Goal: Task Accomplishment & Management: Use online tool/utility

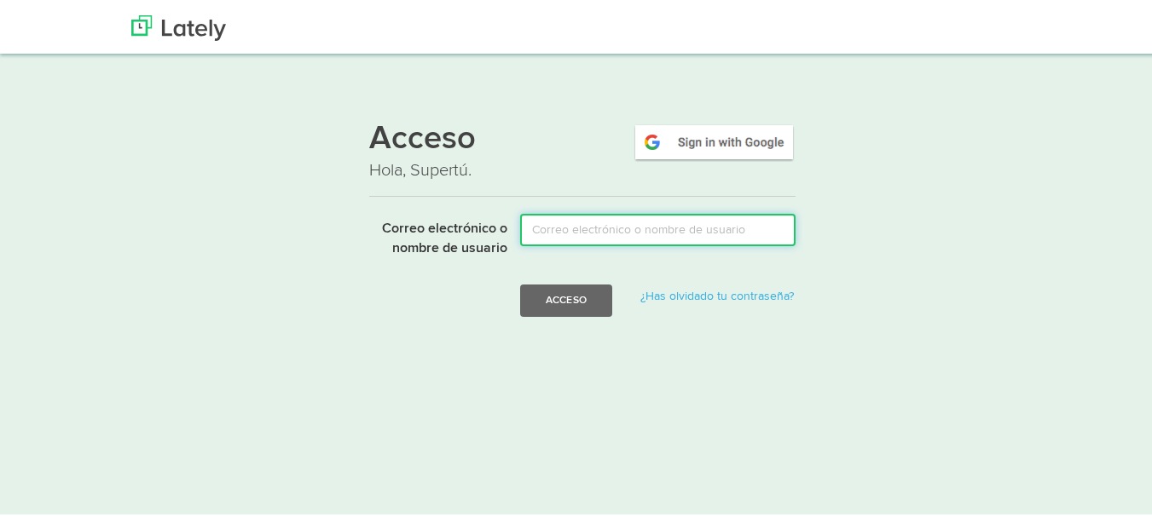
click at [558, 225] on input "Correo electrónico o nombre de usuario" at bounding box center [657, 227] width 275 height 32
type input "[EMAIL_ADDRESS][DOMAIN_NAME]"
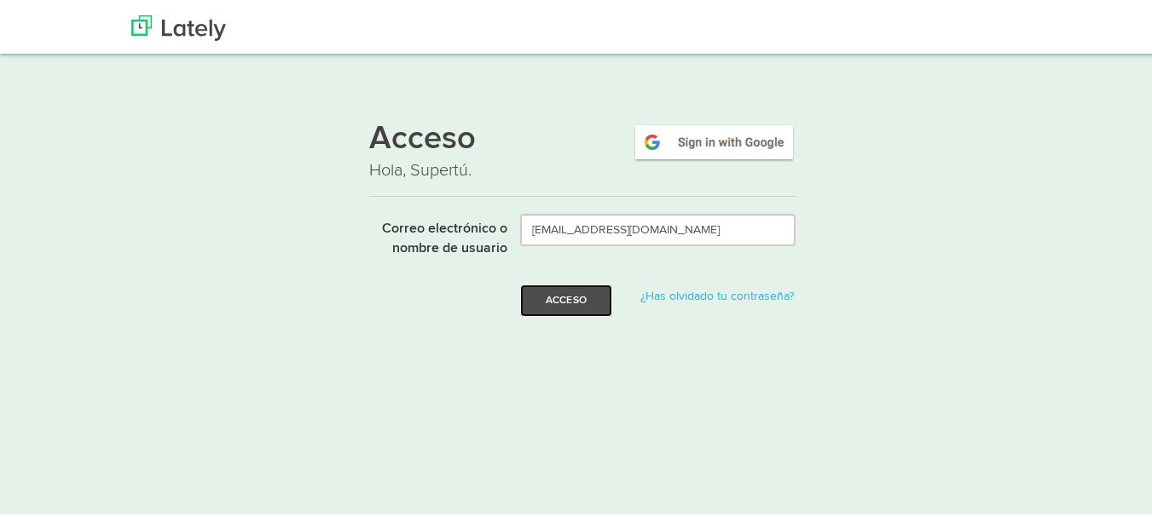
click at [547, 299] on font "Acceso" at bounding box center [566, 297] width 41 height 10
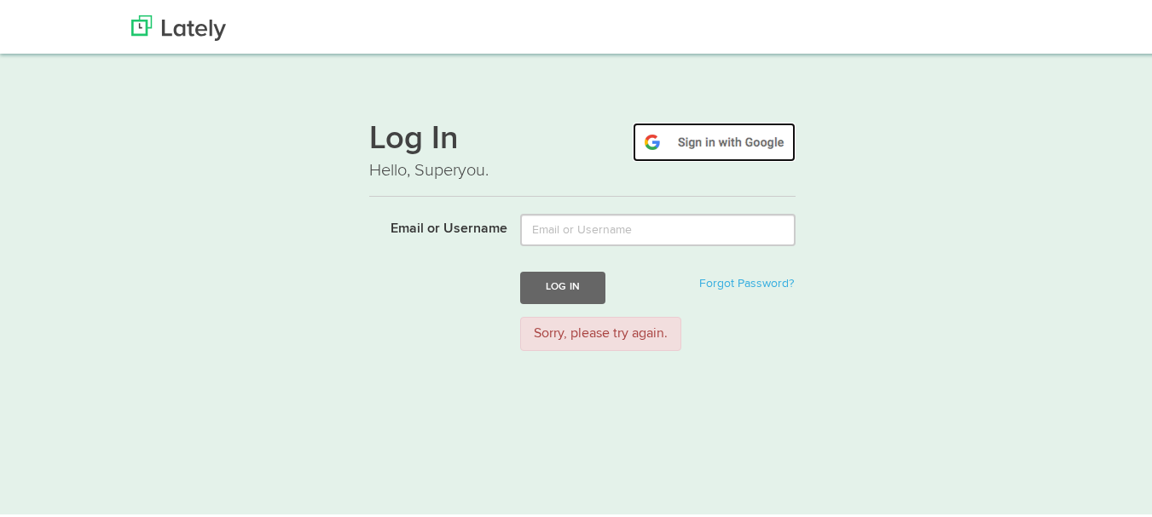
click at [710, 146] on img at bounding box center [714, 139] width 163 height 39
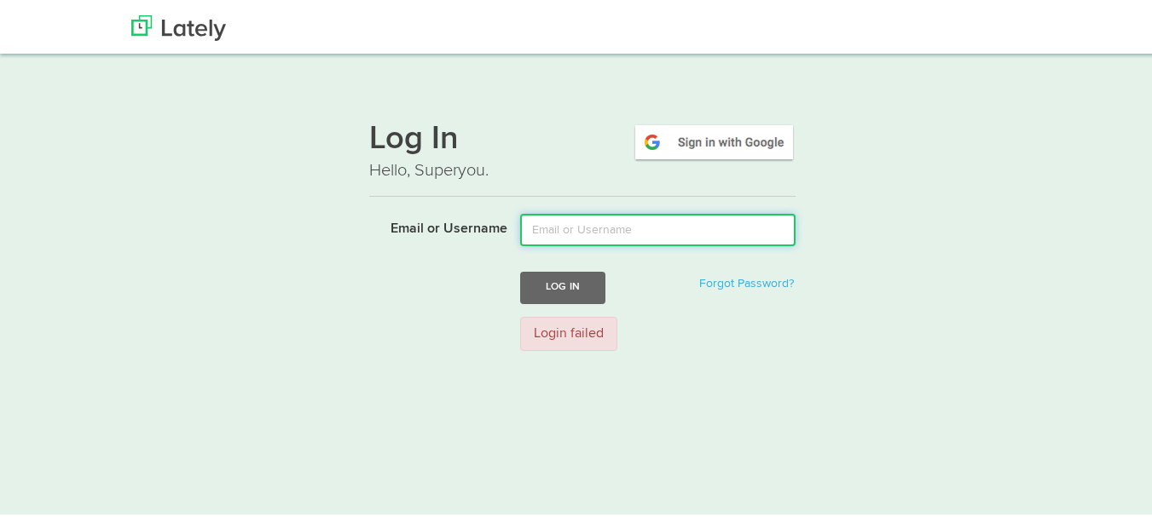
click at [564, 227] on input "Email or Username" at bounding box center [657, 227] width 275 height 32
type input "[EMAIL_ADDRESS][DOMAIN_NAME]"
